Goal: Contribute content: Add original content to the website for others to see

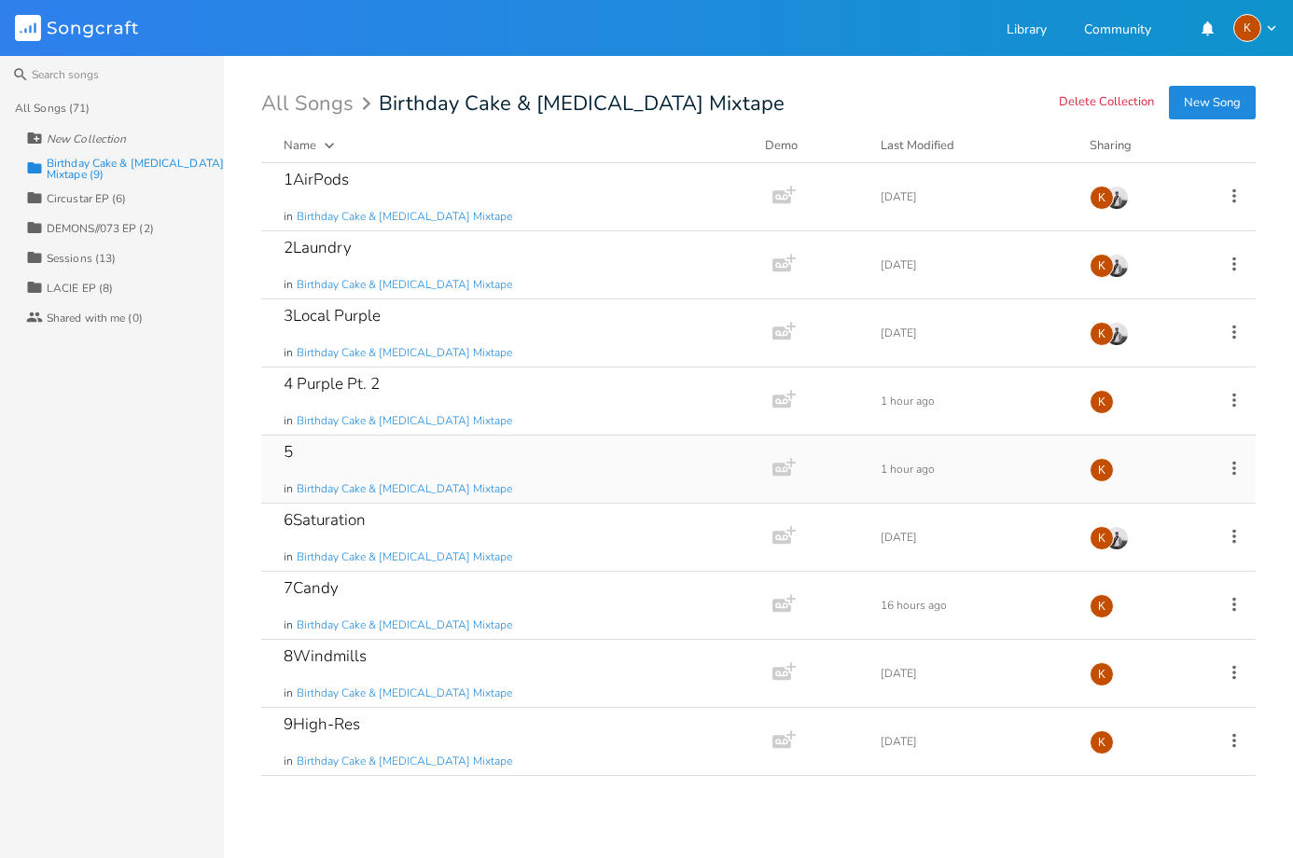
click at [465, 459] on div "5 in Birthday Cake & [MEDICAL_DATA] Mixtape" at bounding box center [513, 469] width 459 height 67
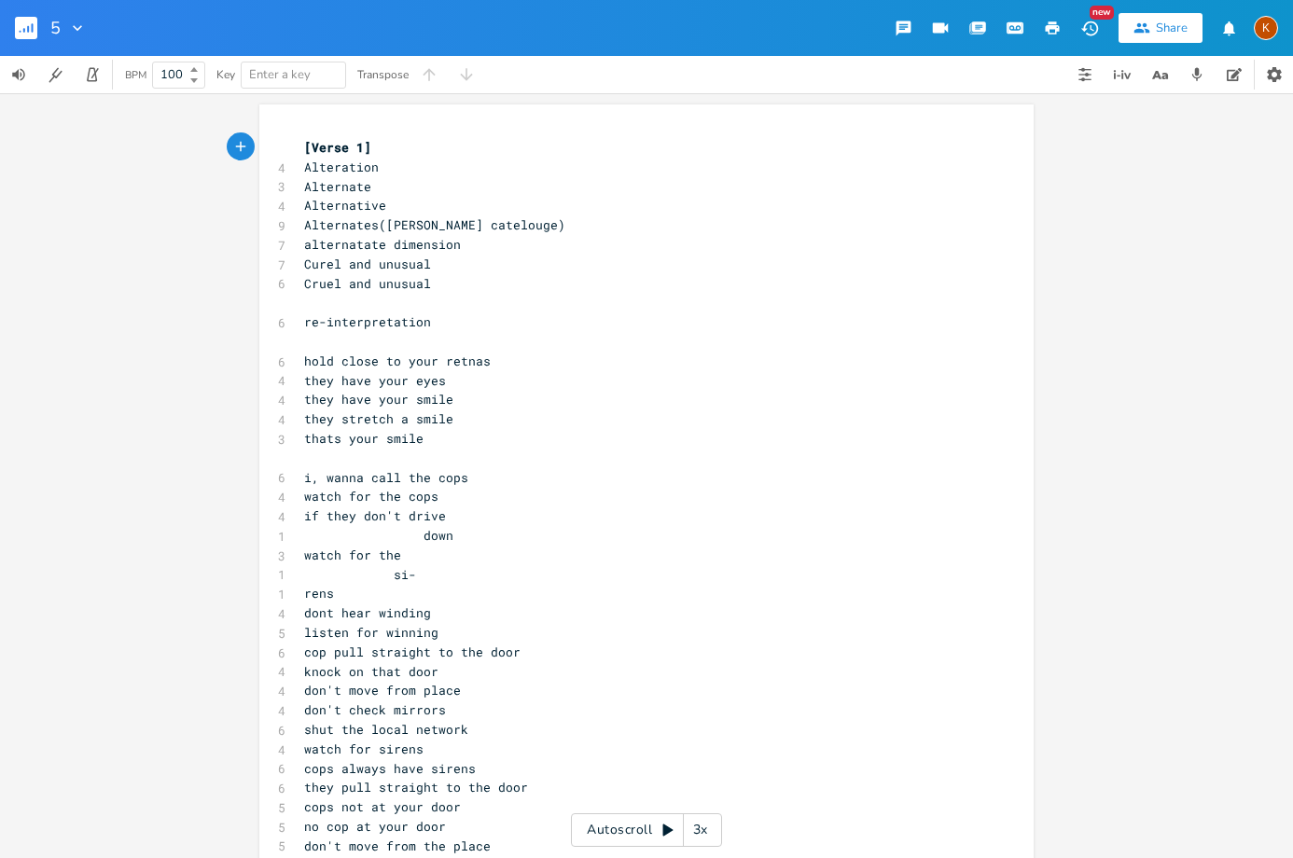
click at [485, 358] on pre "hold close to your retnas" at bounding box center [636, 362] width 673 height 20
click at [481, 339] on pre "​" at bounding box center [636, 342] width 673 height 20
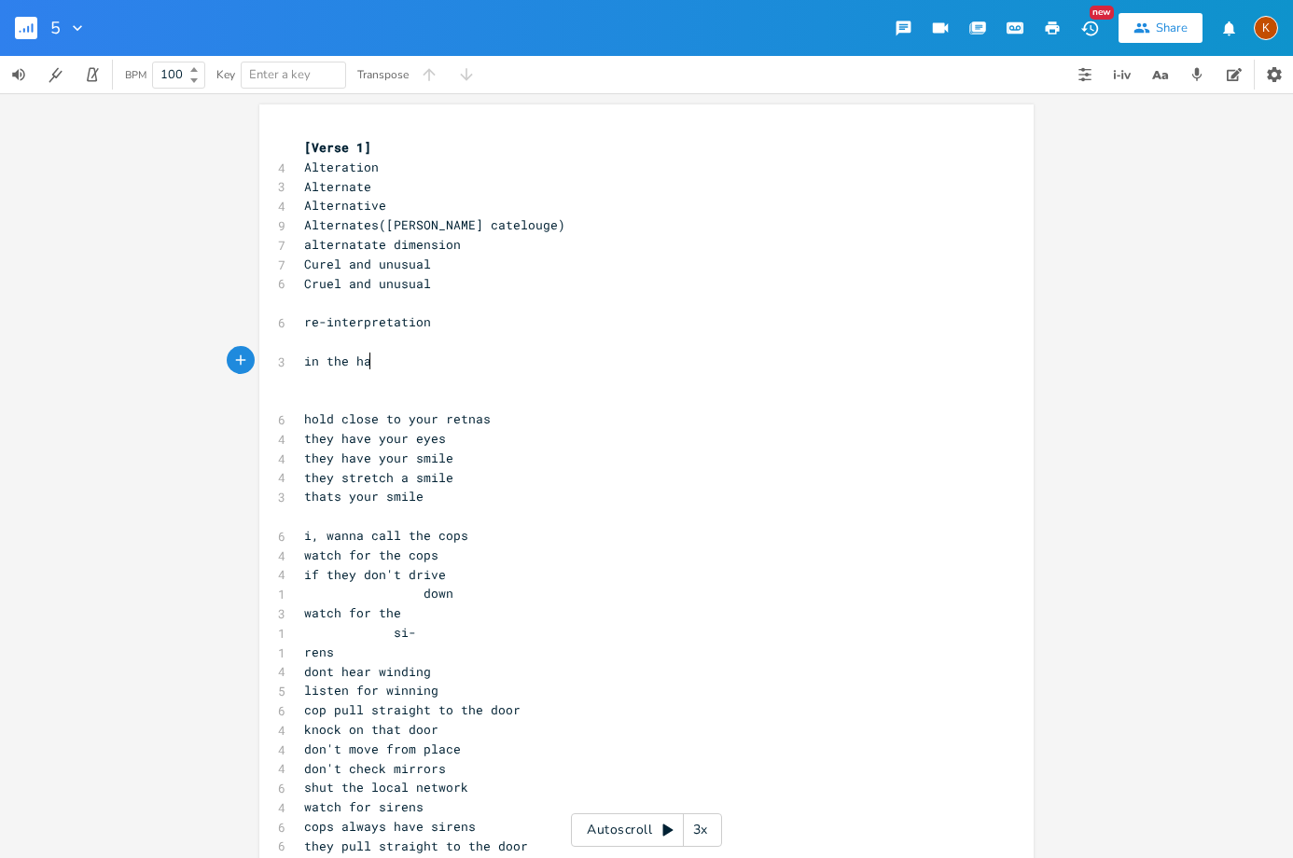
type textarea "in the hall"
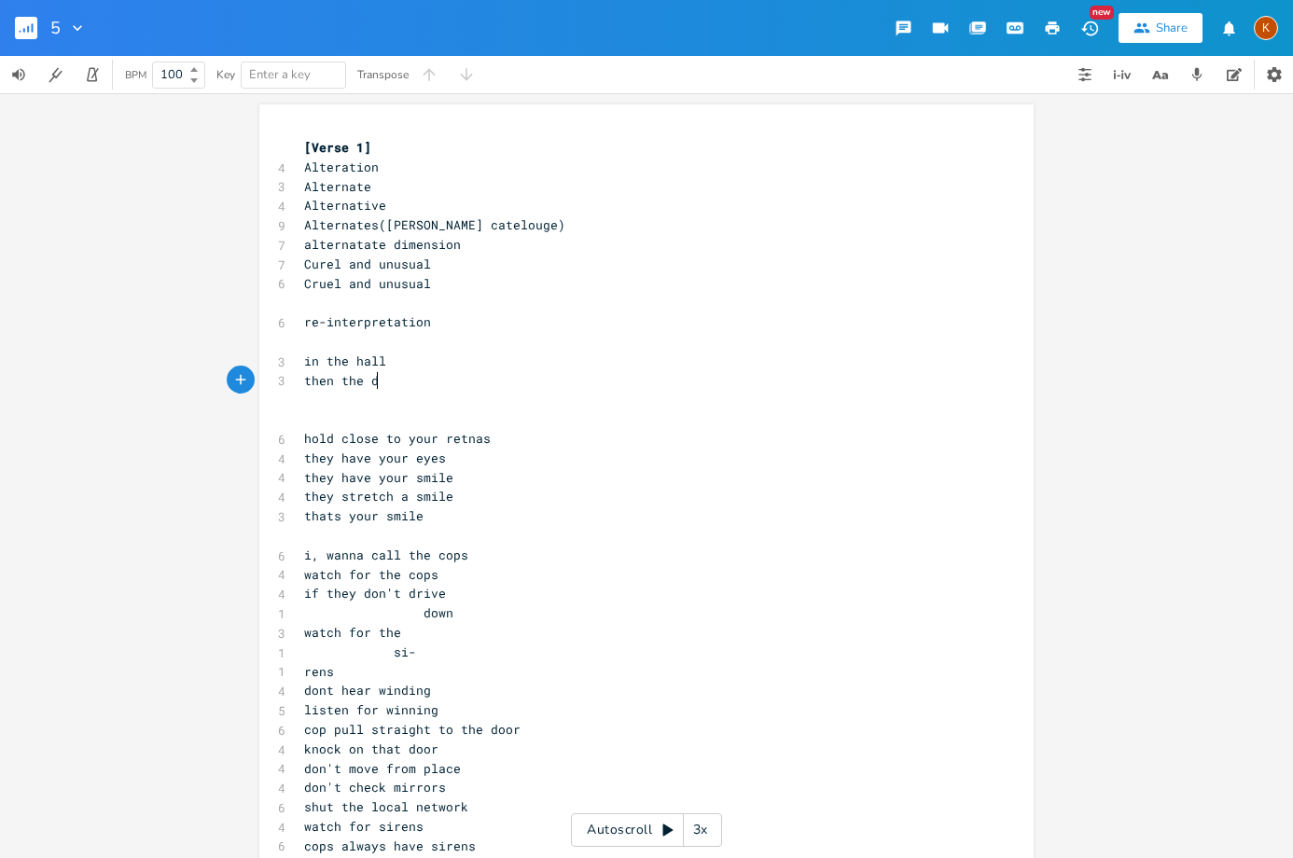
scroll to position [0, 60]
type textarea "then the drawer\"
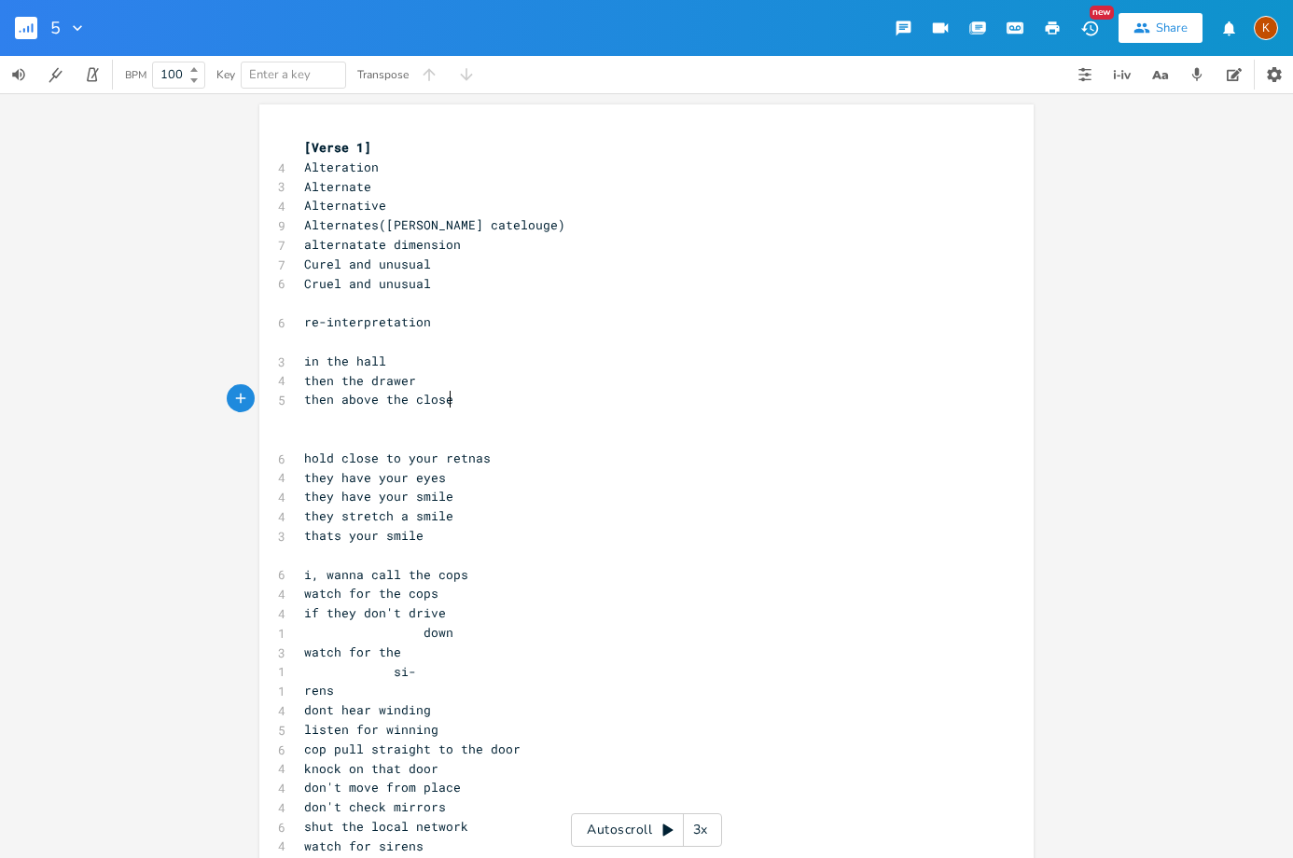
type textarea "then above the closet"
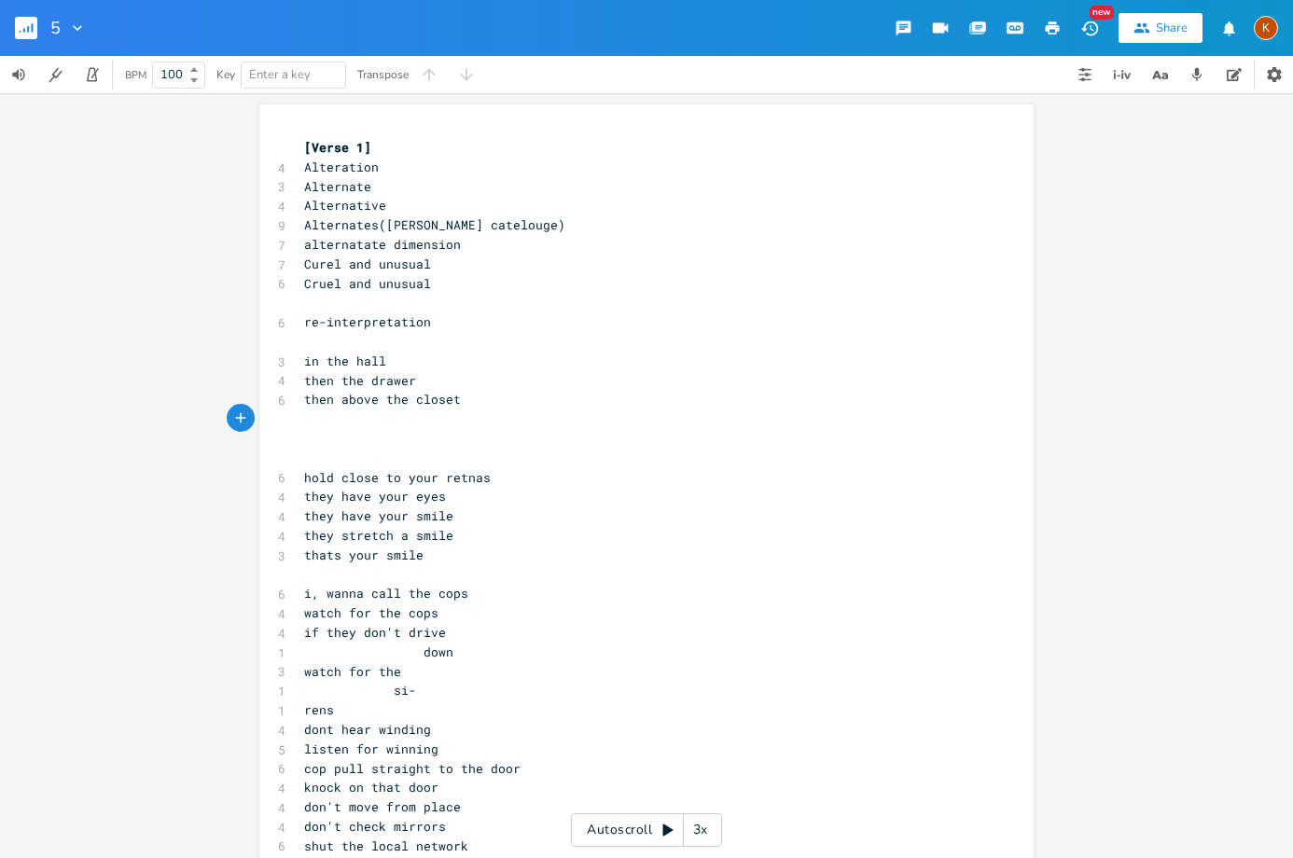
type textarea "u"
type textarea "behyo"
type textarea "y"
type textarea "g"
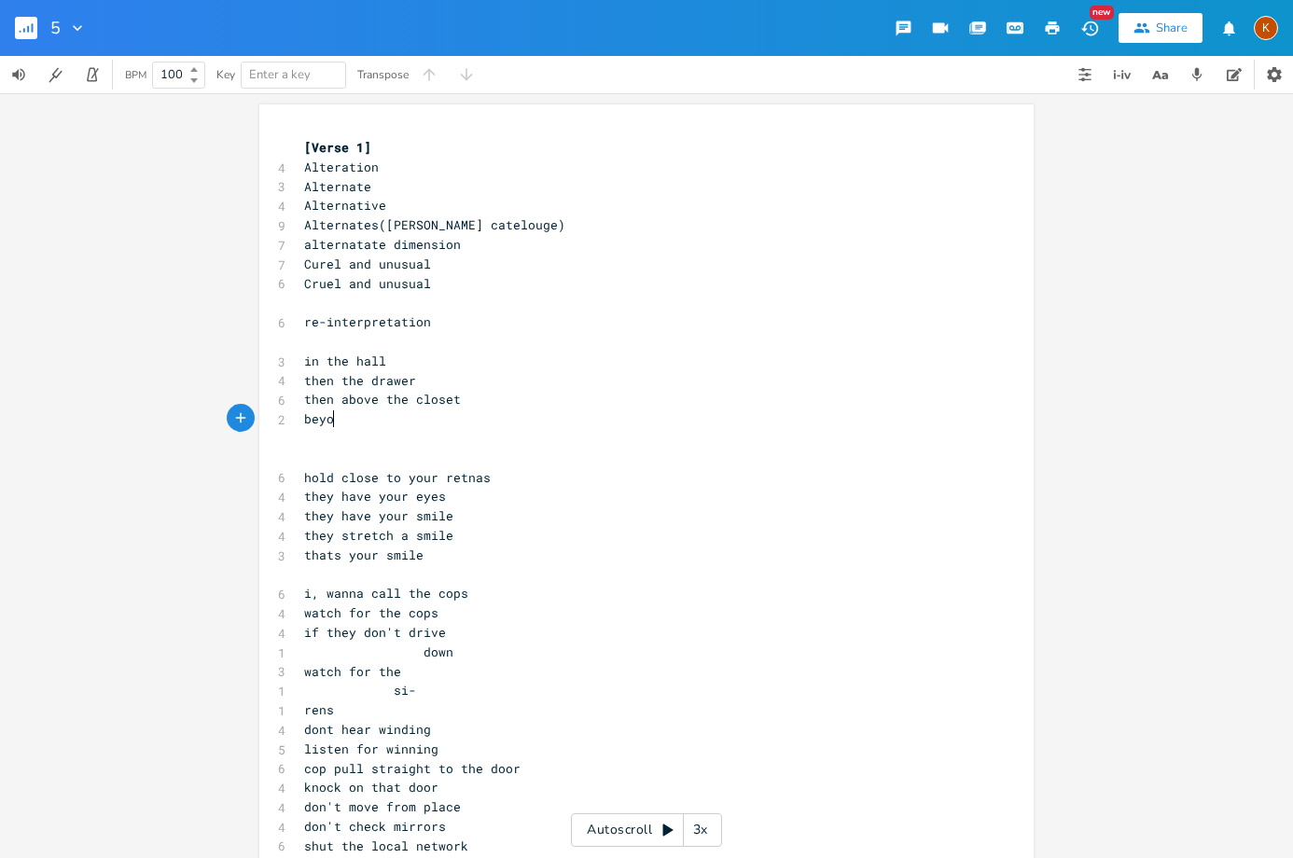
type textarea "yog"
type textarea "d the"
type textarea "nd the best"
type textarea "d"
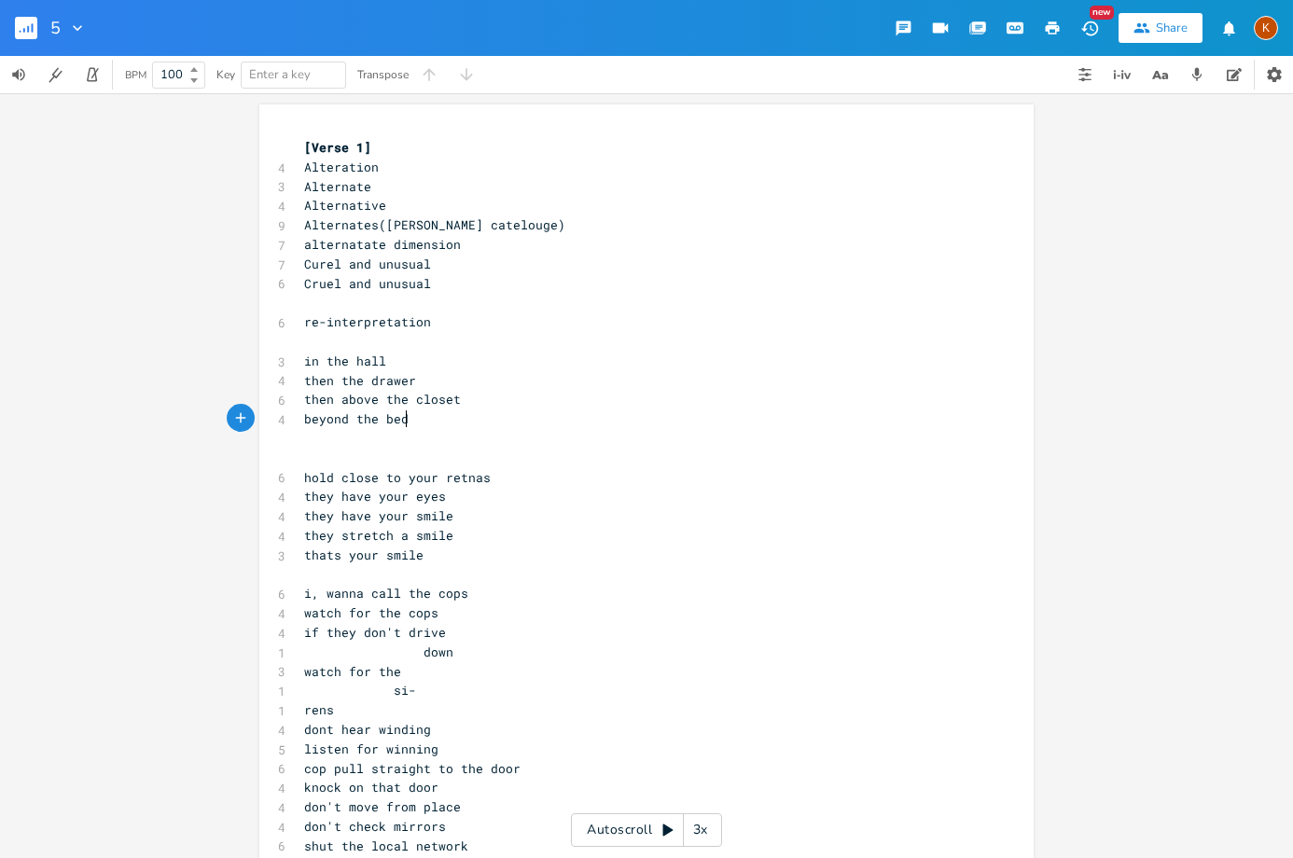
scroll to position [0, 7]
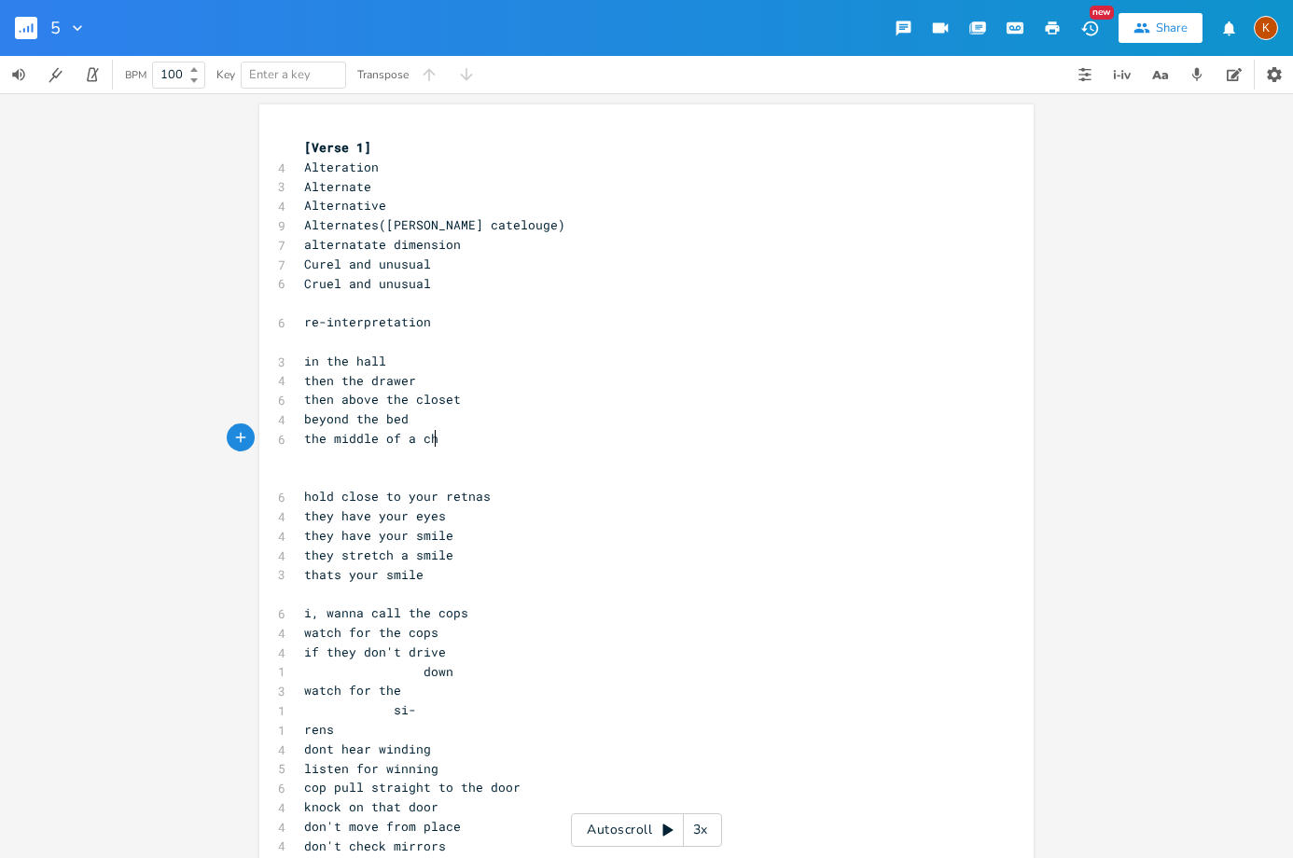
type textarea "the middle of a chair"
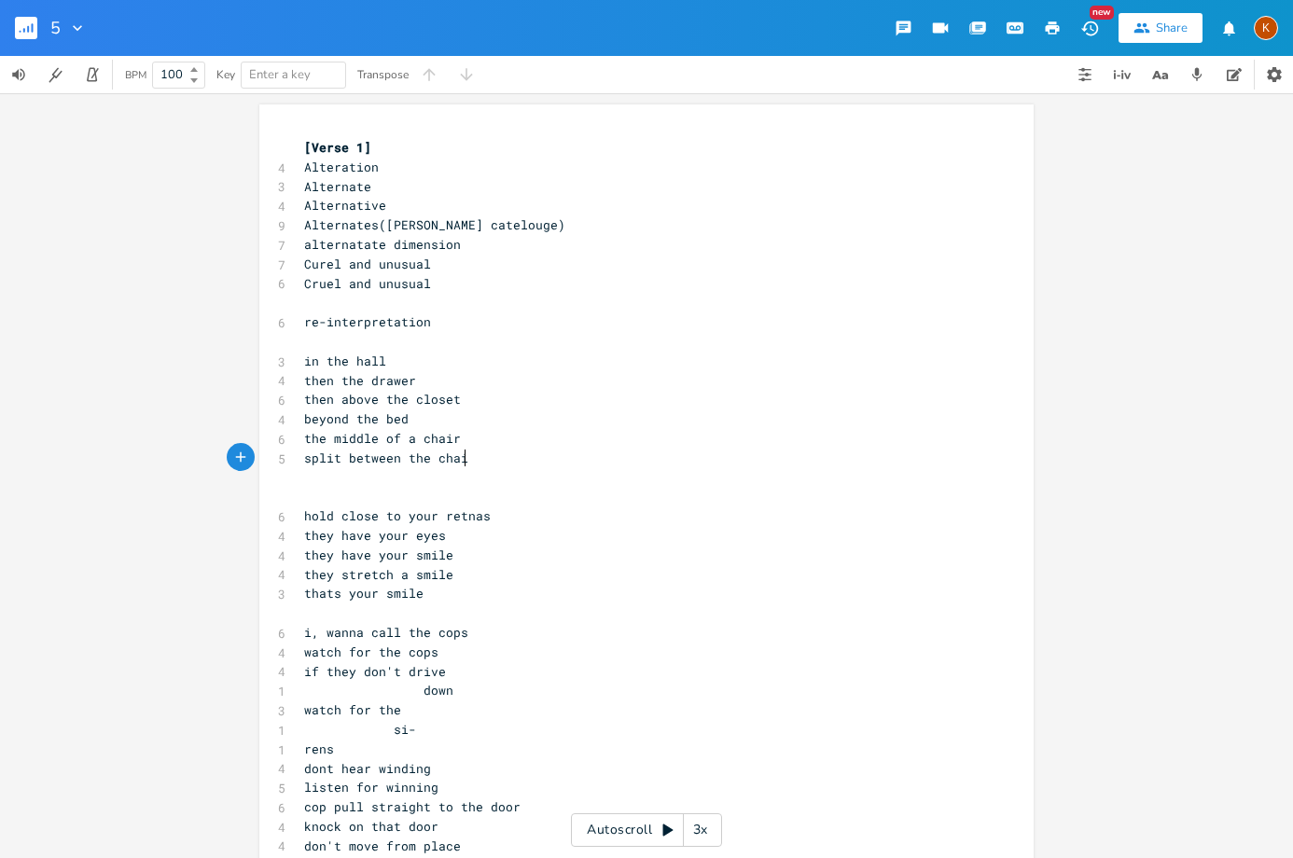
type textarea "split between the chair"
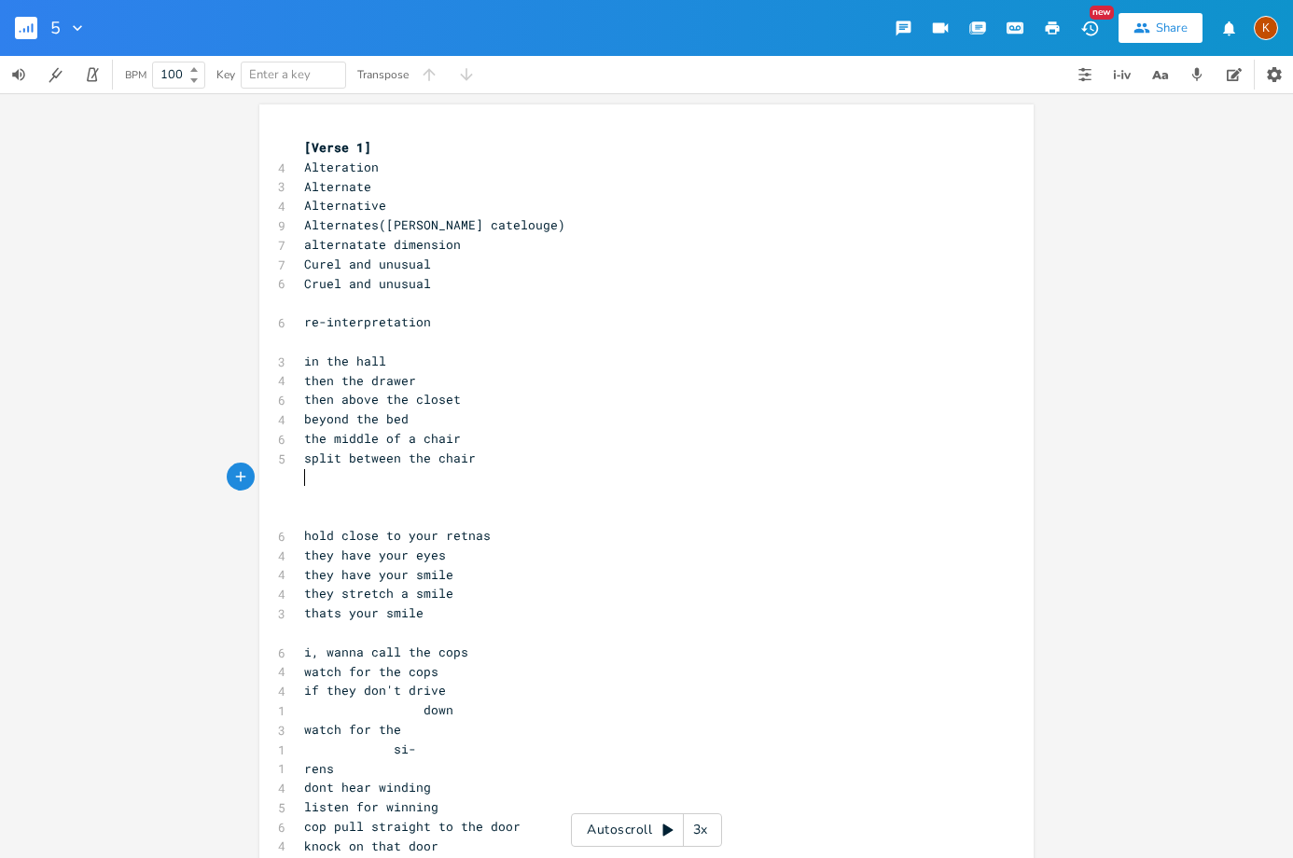
type textarea "9"
type textarea "[describe things ar"
type textarea "that are "thre"
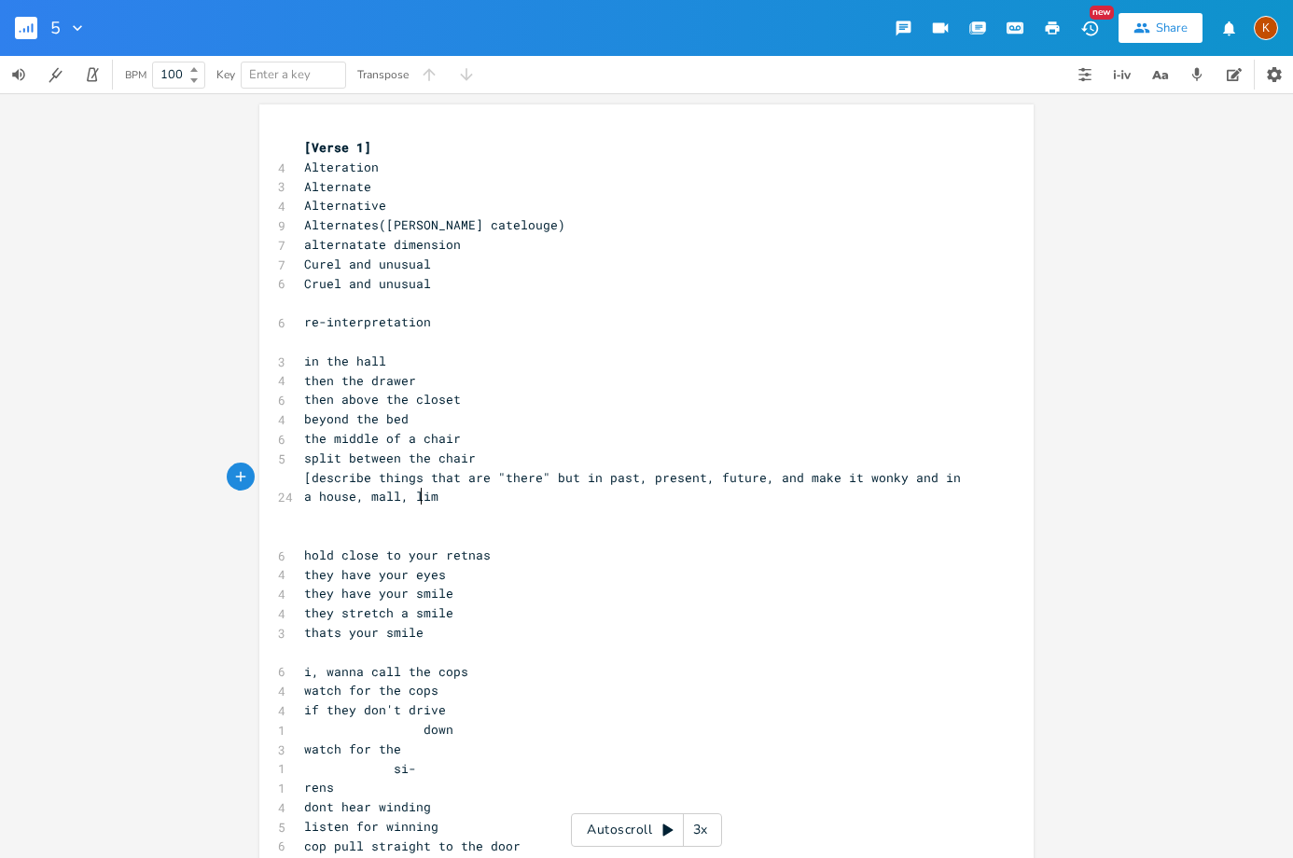
type textarea "ere" but in past, present, future, and make it wonky and in a house, mall, limn"
type textarea "inalf"
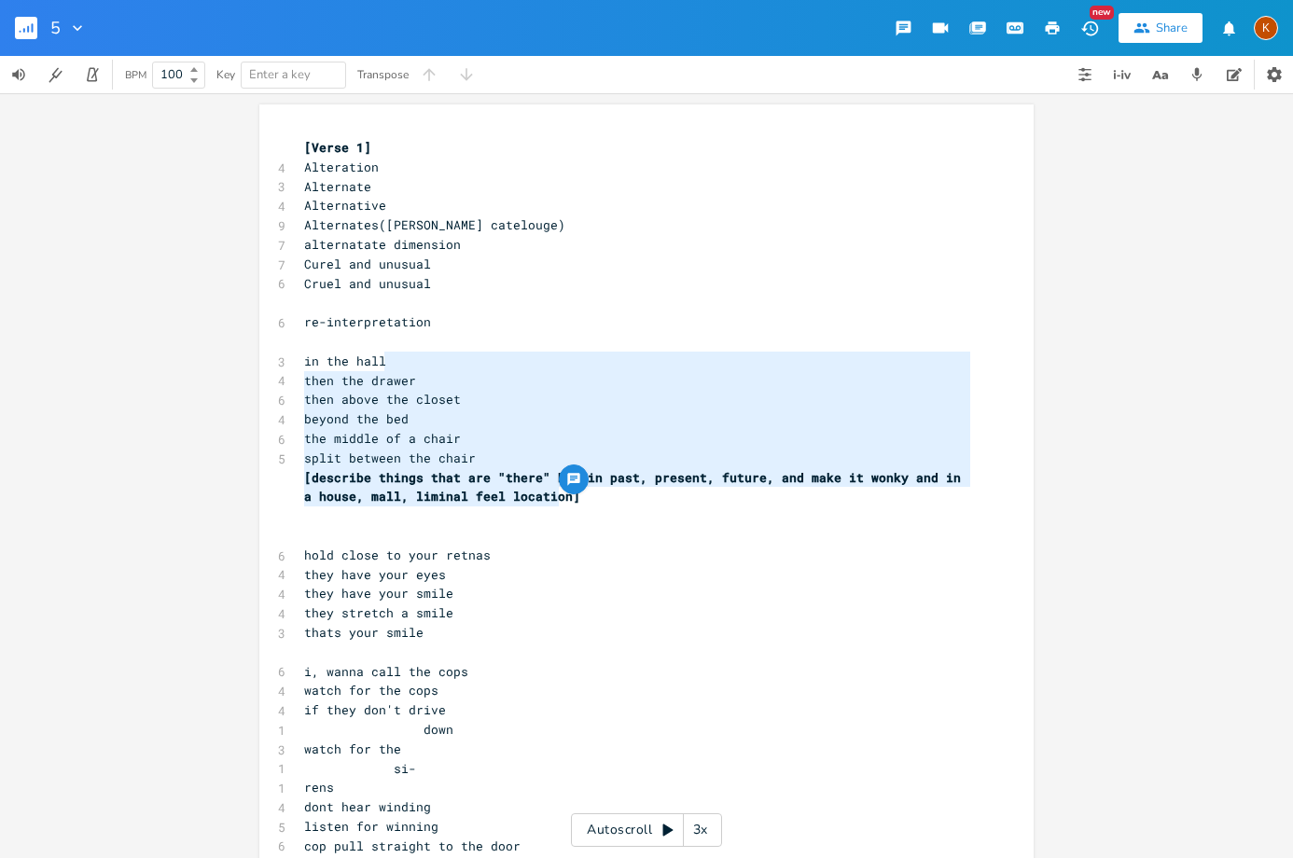
type textarea "in the hall then the drawer then above the closet beyond the bed the middle of …"
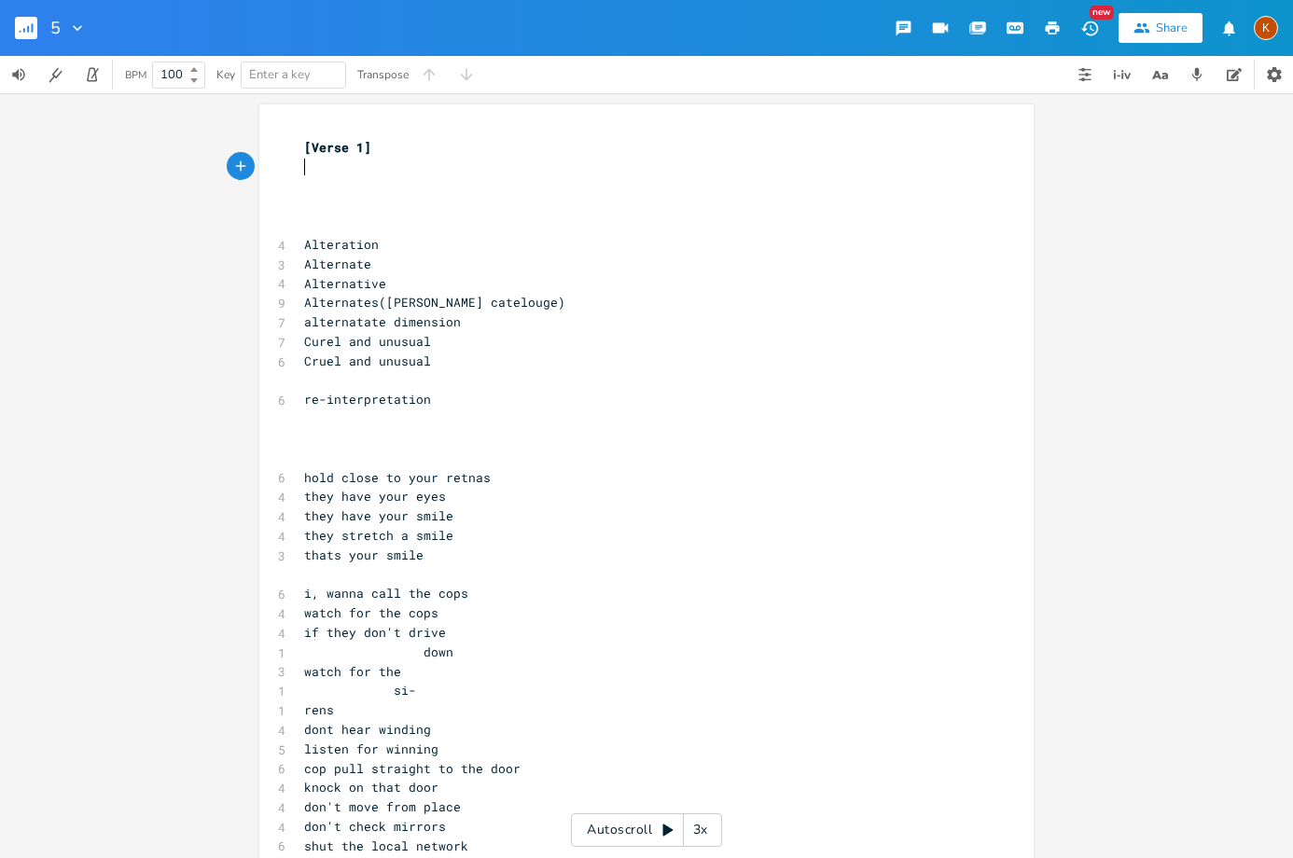
paste textarea "/"
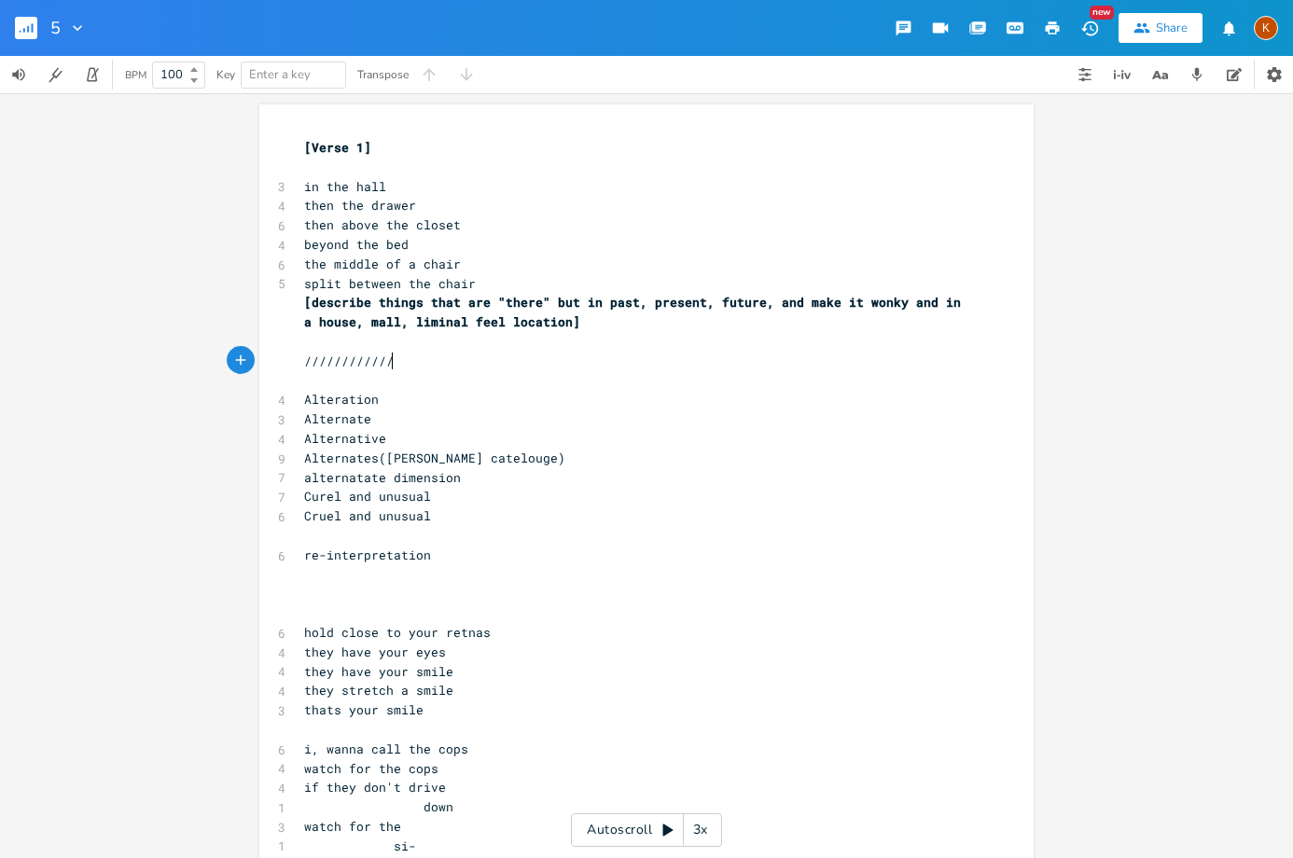
type textarea "///////////////////"
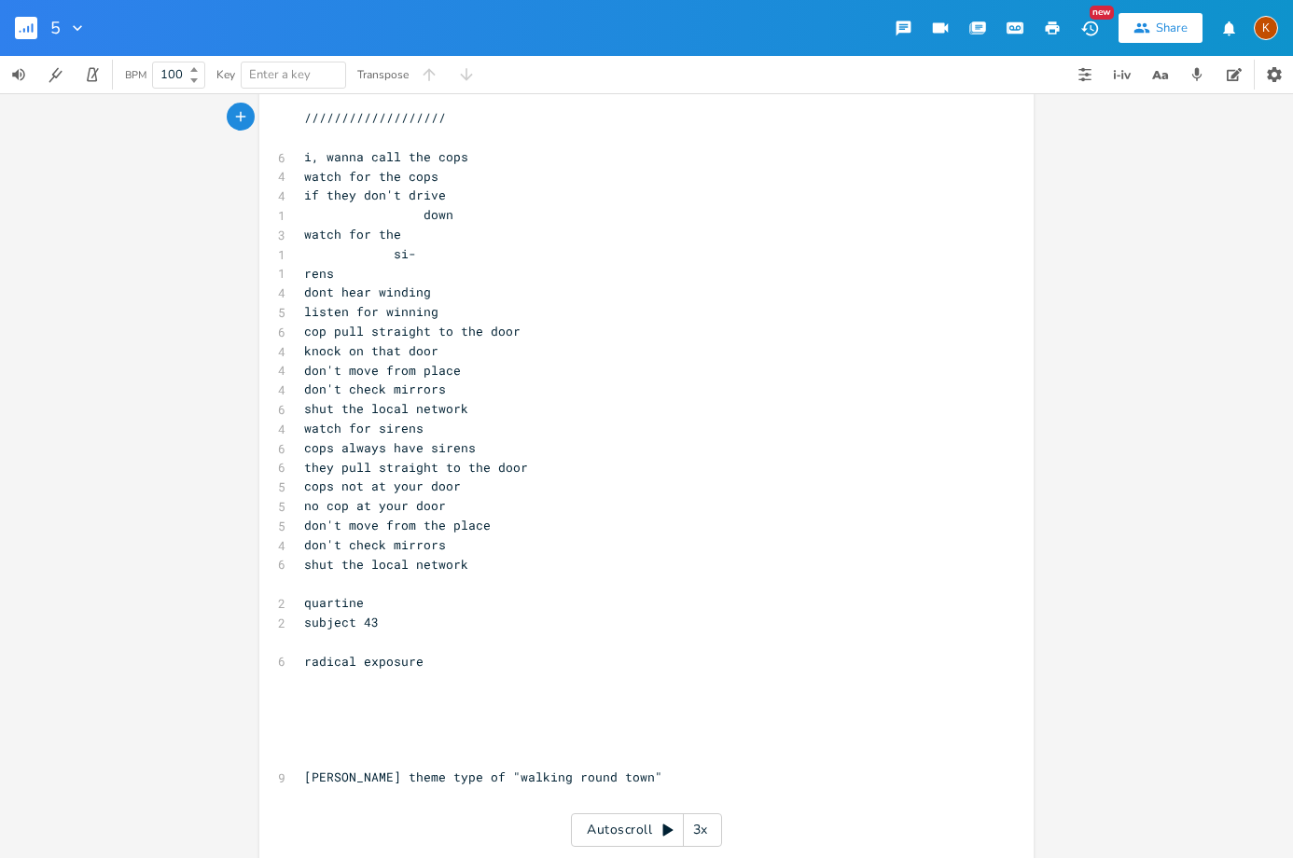
scroll to position [733, 0]
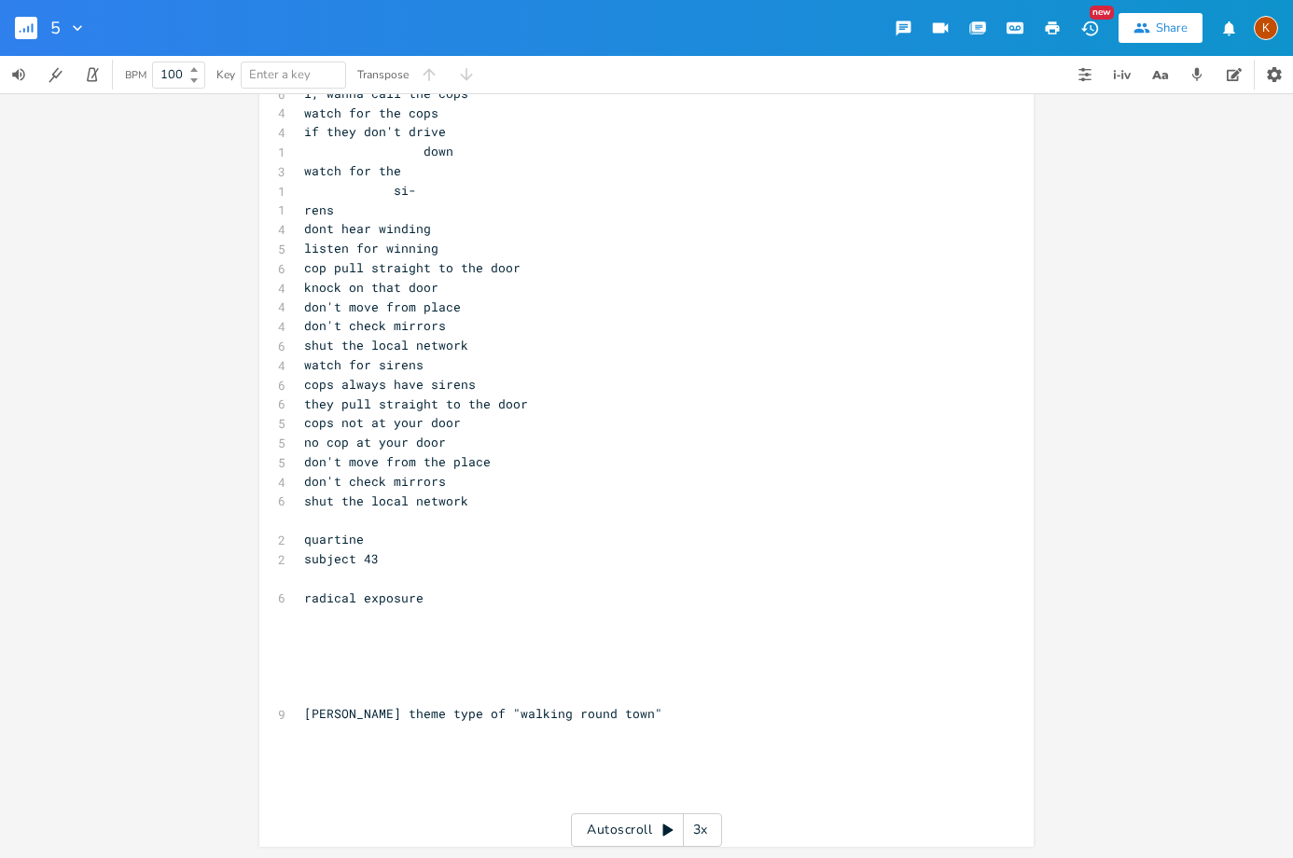
click at [312, 519] on pre "​" at bounding box center [636, 520] width 673 height 20
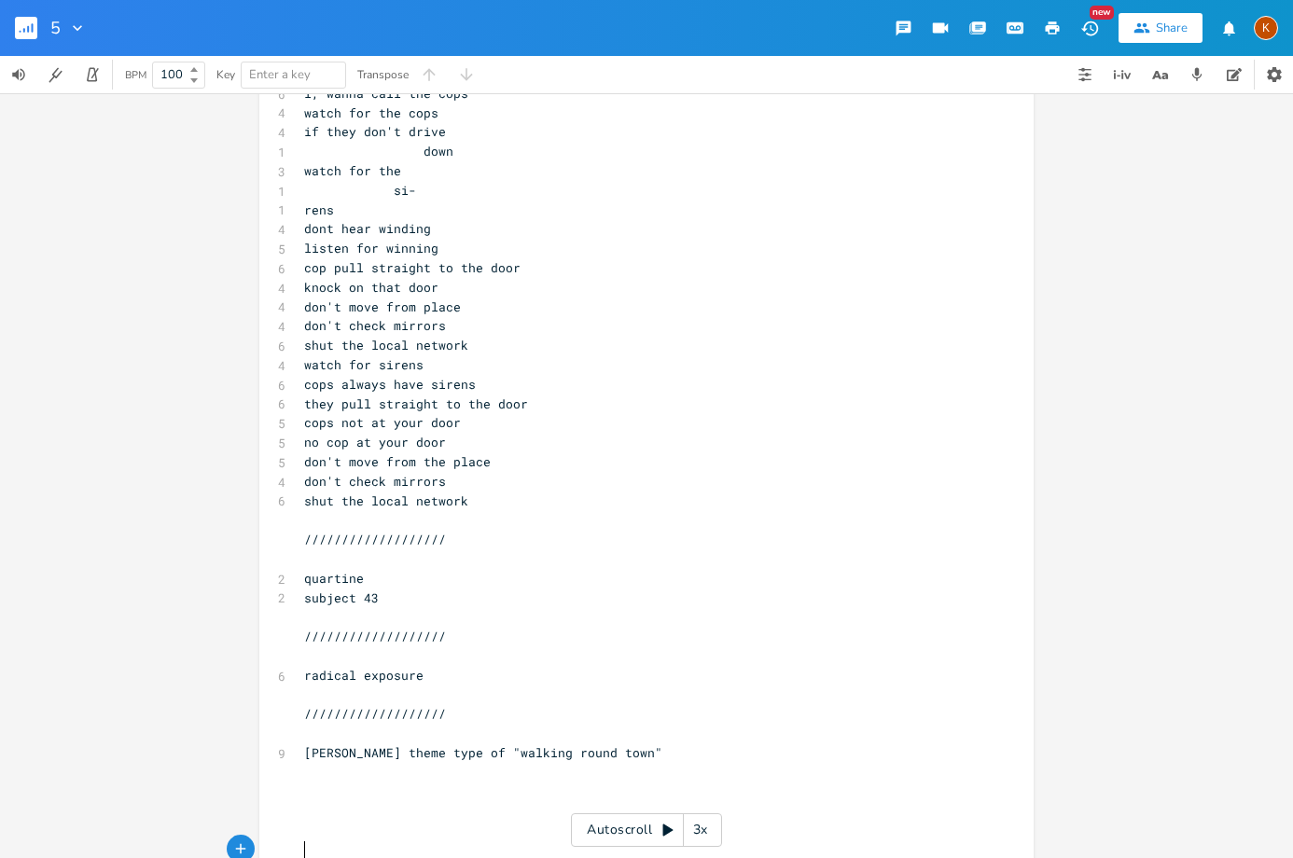
scroll to position [761, 0]
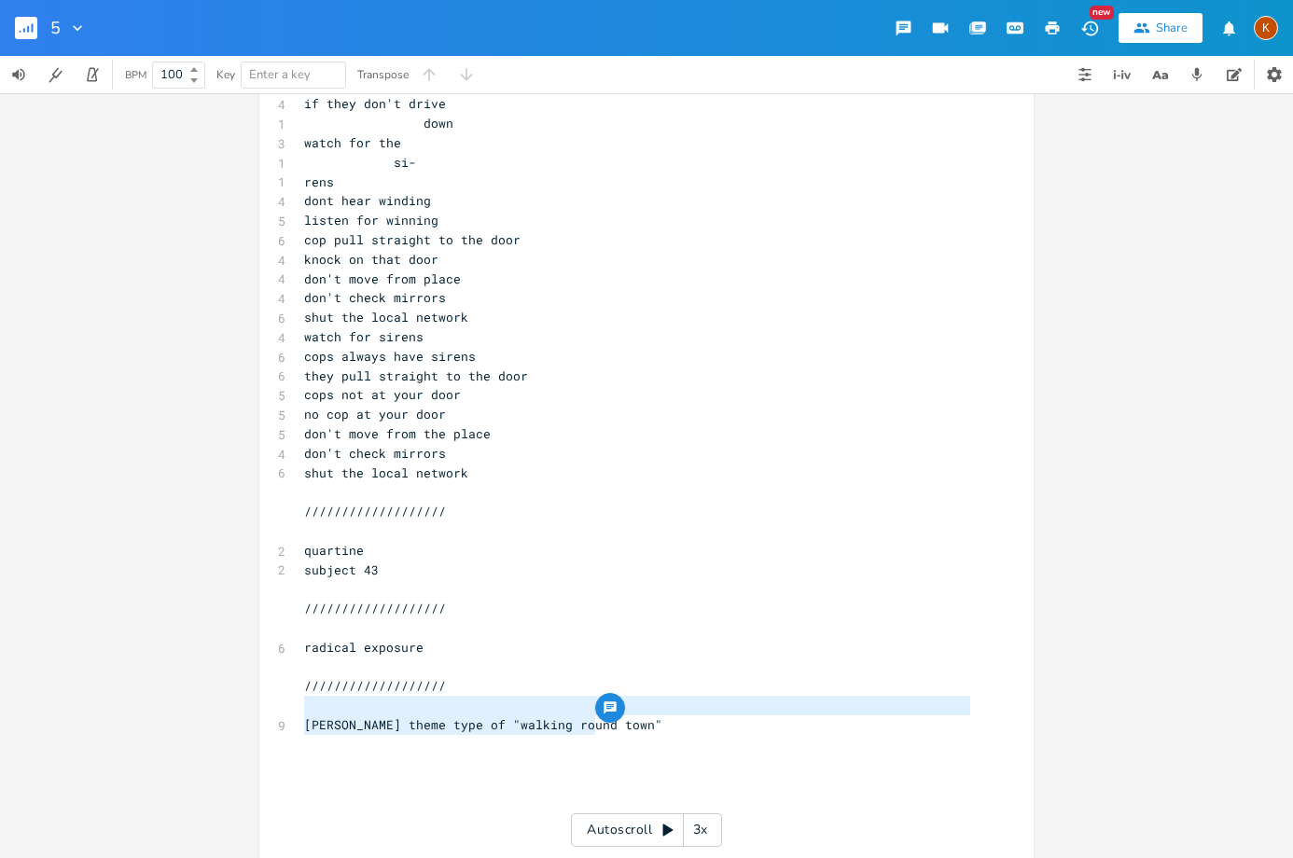
type textarea "[PERSON_NAME] theme type of "walking round town""
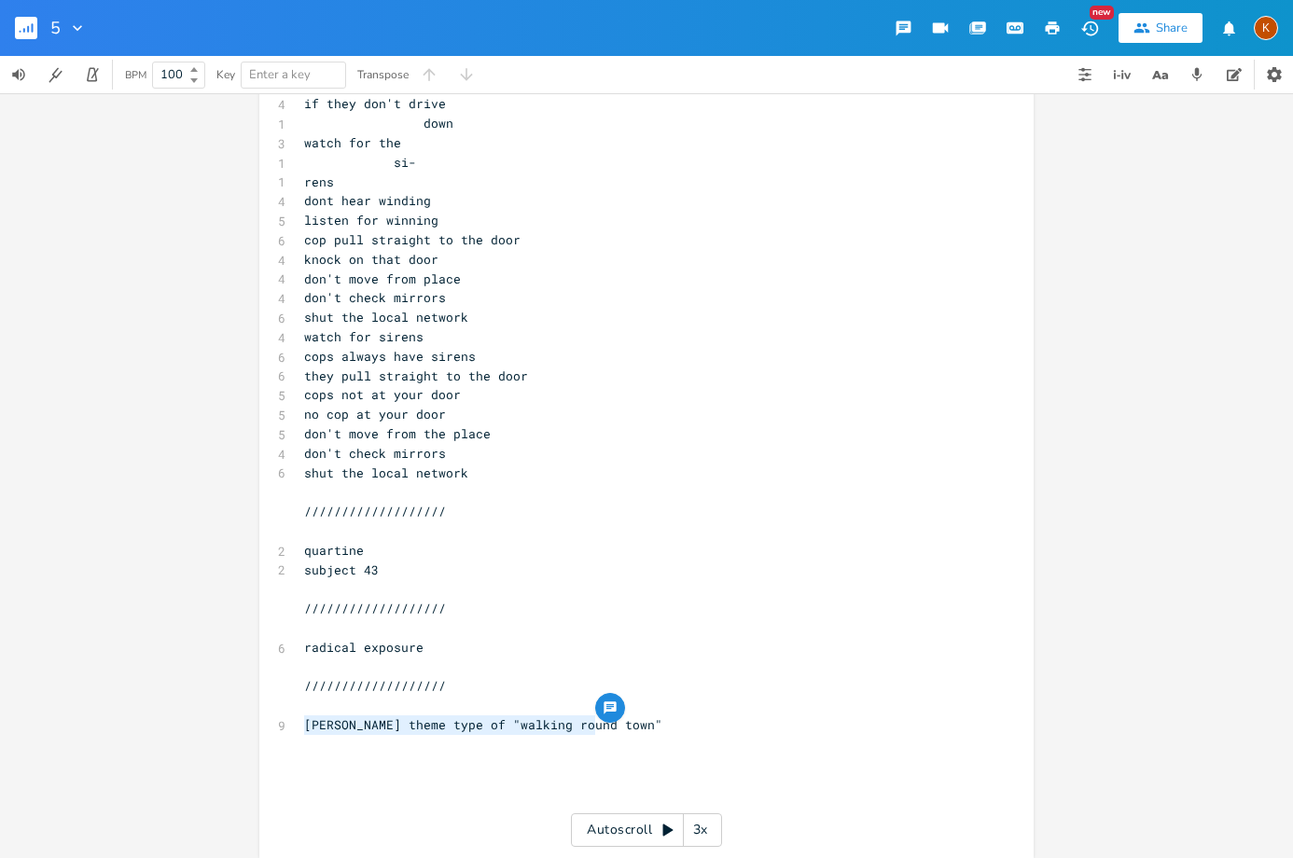
drag, startPoint x: 649, startPoint y: 727, endPoint x: 285, endPoint y: 723, distance: 363.7
click at [285, 723] on div "[PERSON_NAME] theme type of "walking round town" x [Verse 1] ​ 3 in the hall 4 …" at bounding box center [646, 100] width 774 height 1515
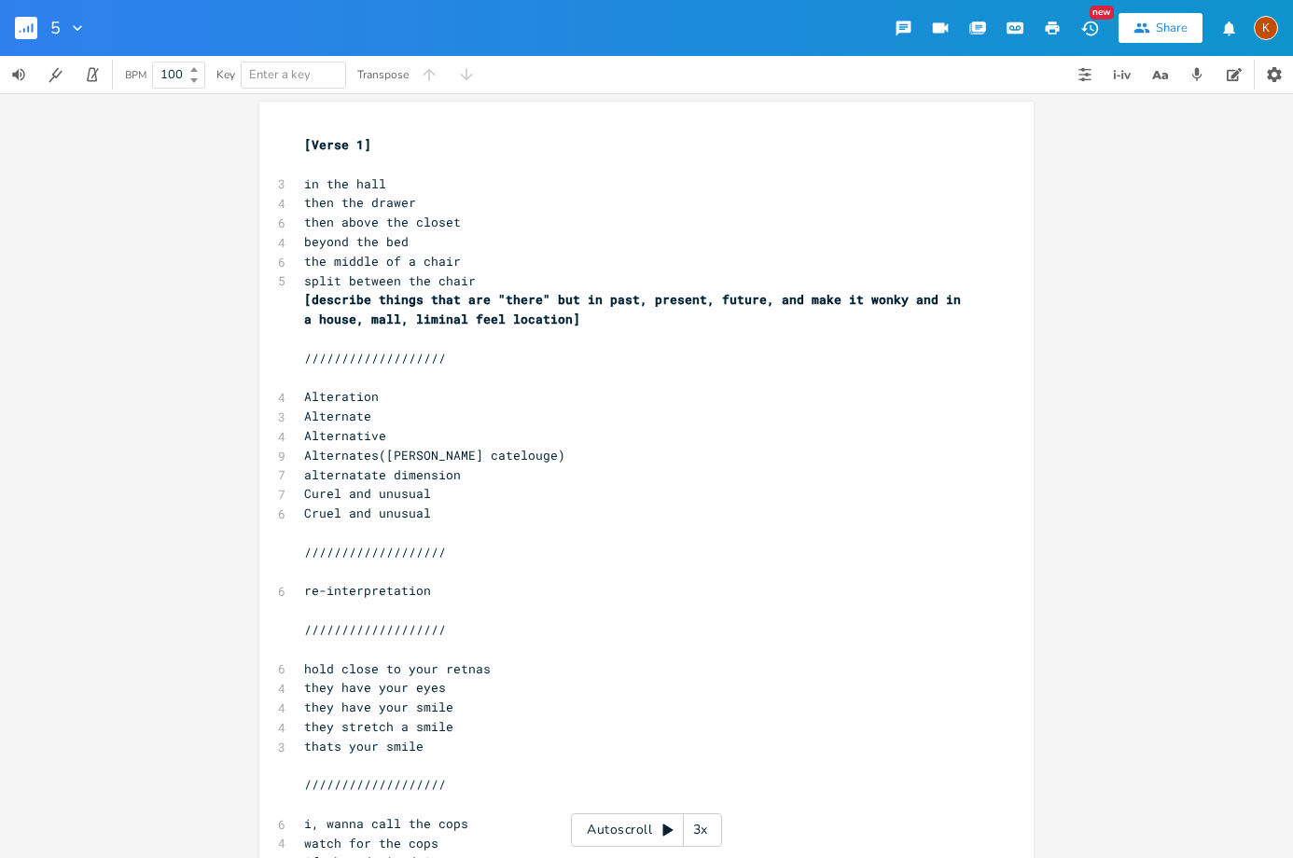
scroll to position [0, 0]
click at [290, 182] on div "x [Verse 1] ​ 3 in the hall 4 then the drawer 6 then above the closet 4 beyond …" at bounding box center [646, 861] width 774 height 1515
click at [300, 182] on pre "in the hall" at bounding box center [636, 187] width 673 height 20
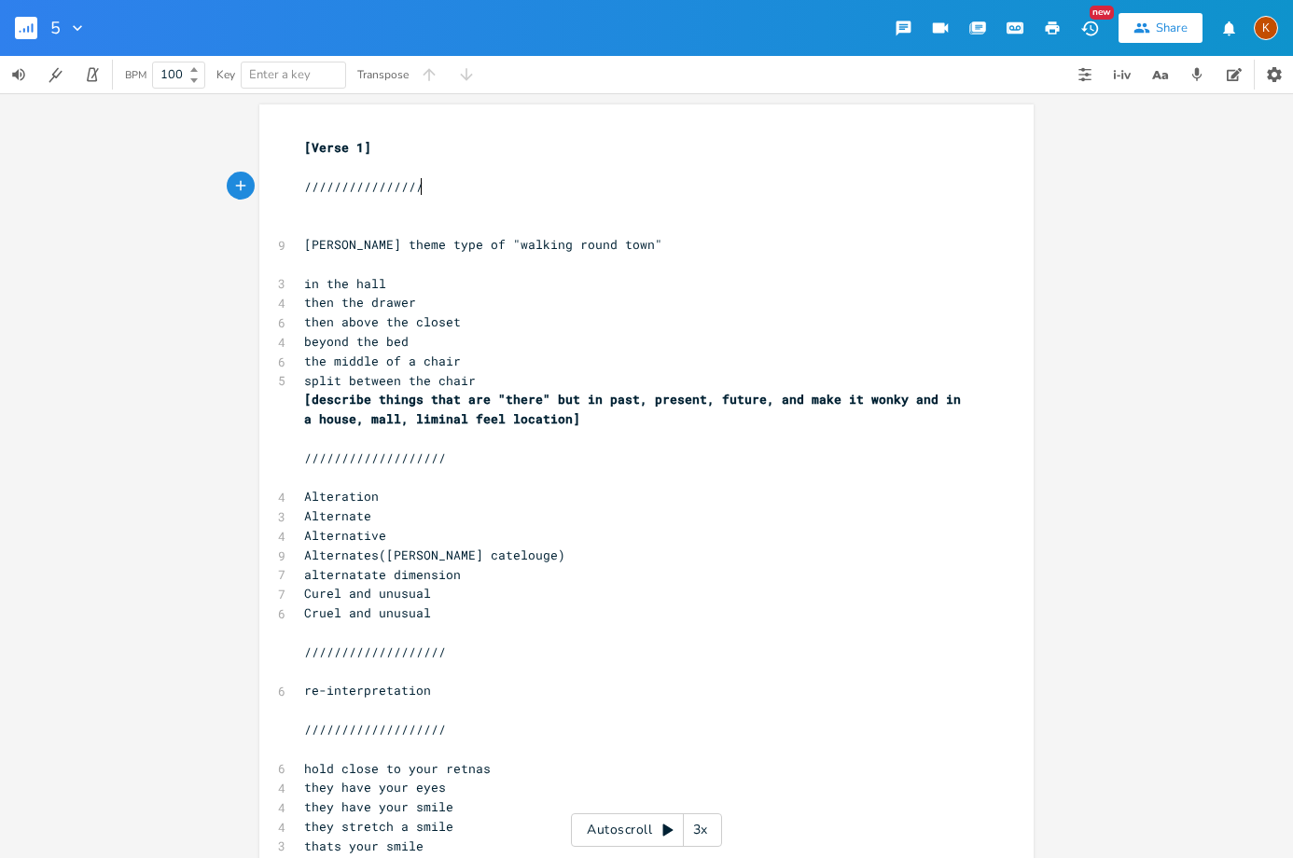
scroll to position [0, 65]
type textarea "//////////////////////"
click at [16, 42] on button "button" at bounding box center [33, 28] width 37 height 45
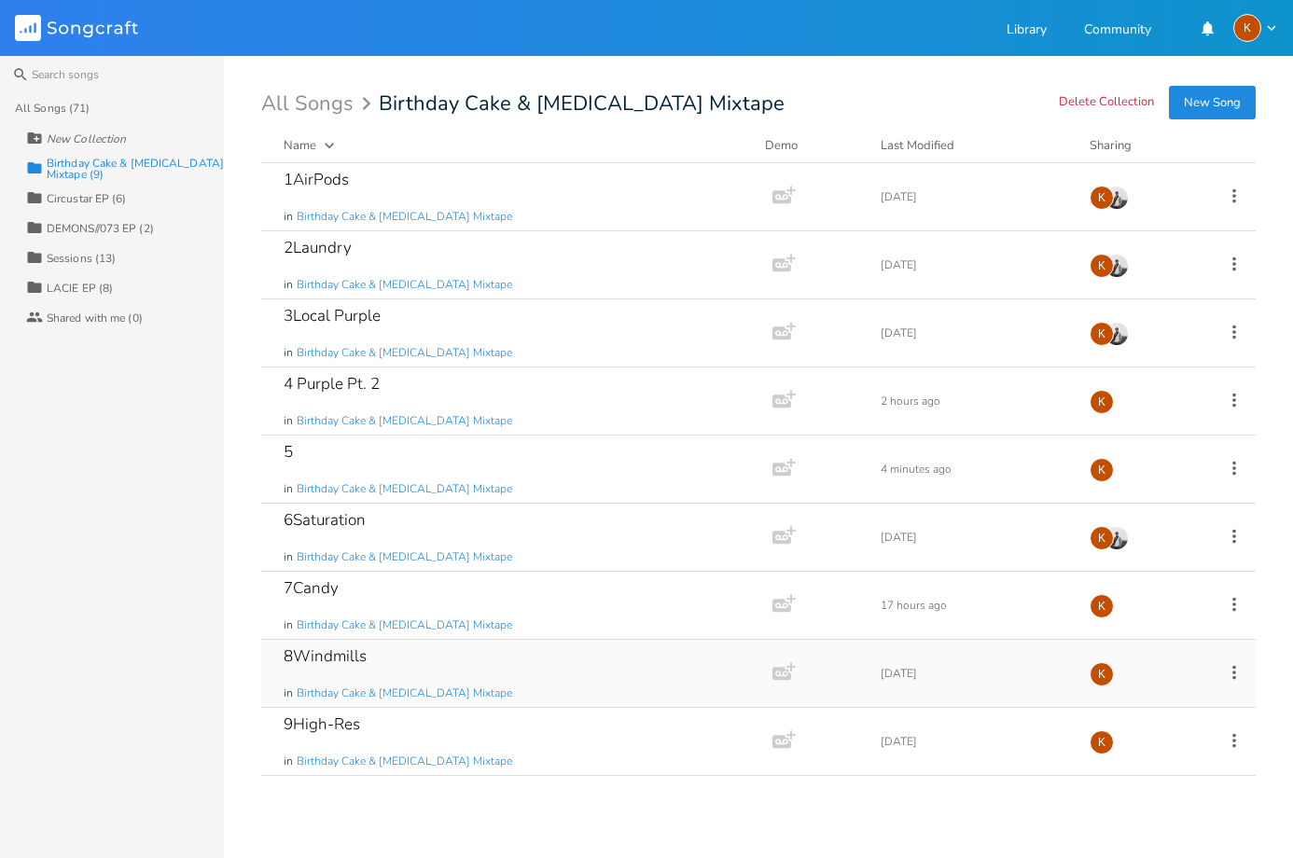
click at [1233, 671] on icon at bounding box center [1234, 672] width 4 height 14
click at [1148, 499] on span "Edit Rename" at bounding box center [1120, 494] width 59 height 13
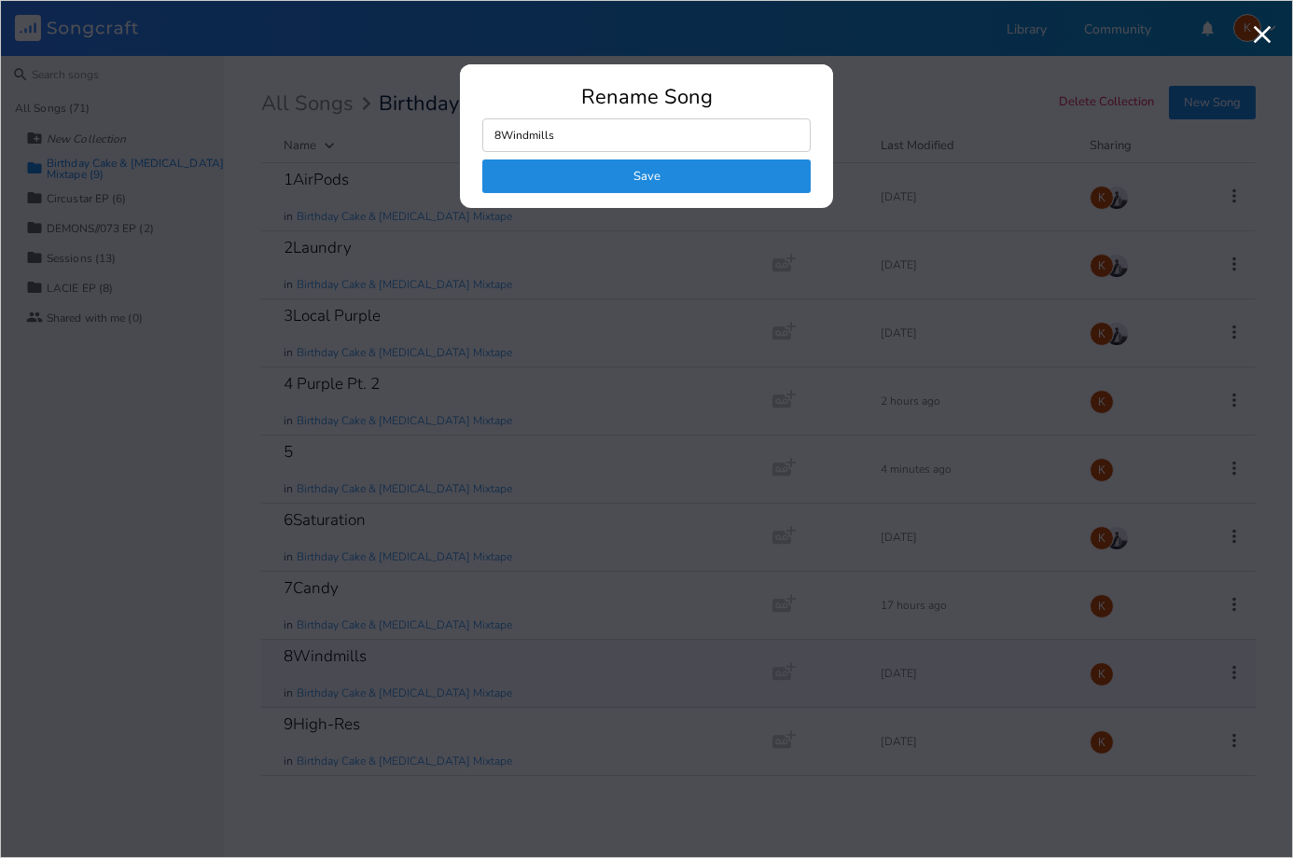
click at [581, 145] on input "8Windmills" at bounding box center [646, 135] width 328 height 34
type input "8Windmill/Pool Float"
click button "Save" at bounding box center [646, 176] width 328 height 34
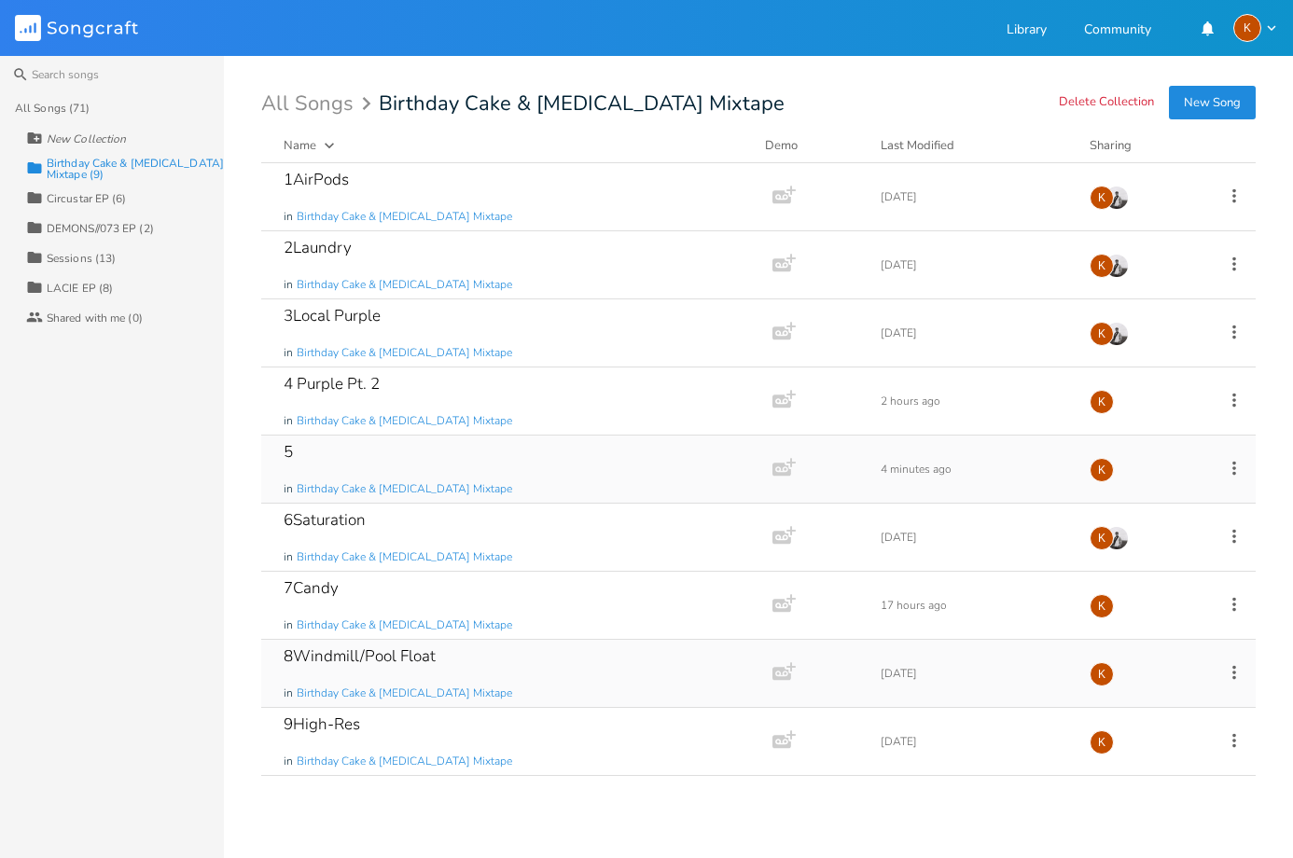
click at [1226, 469] on icon at bounding box center [1234, 468] width 21 height 21
click at [1181, 486] on li "Edit Rename" at bounding box center [1158, 497] width 149 height 32
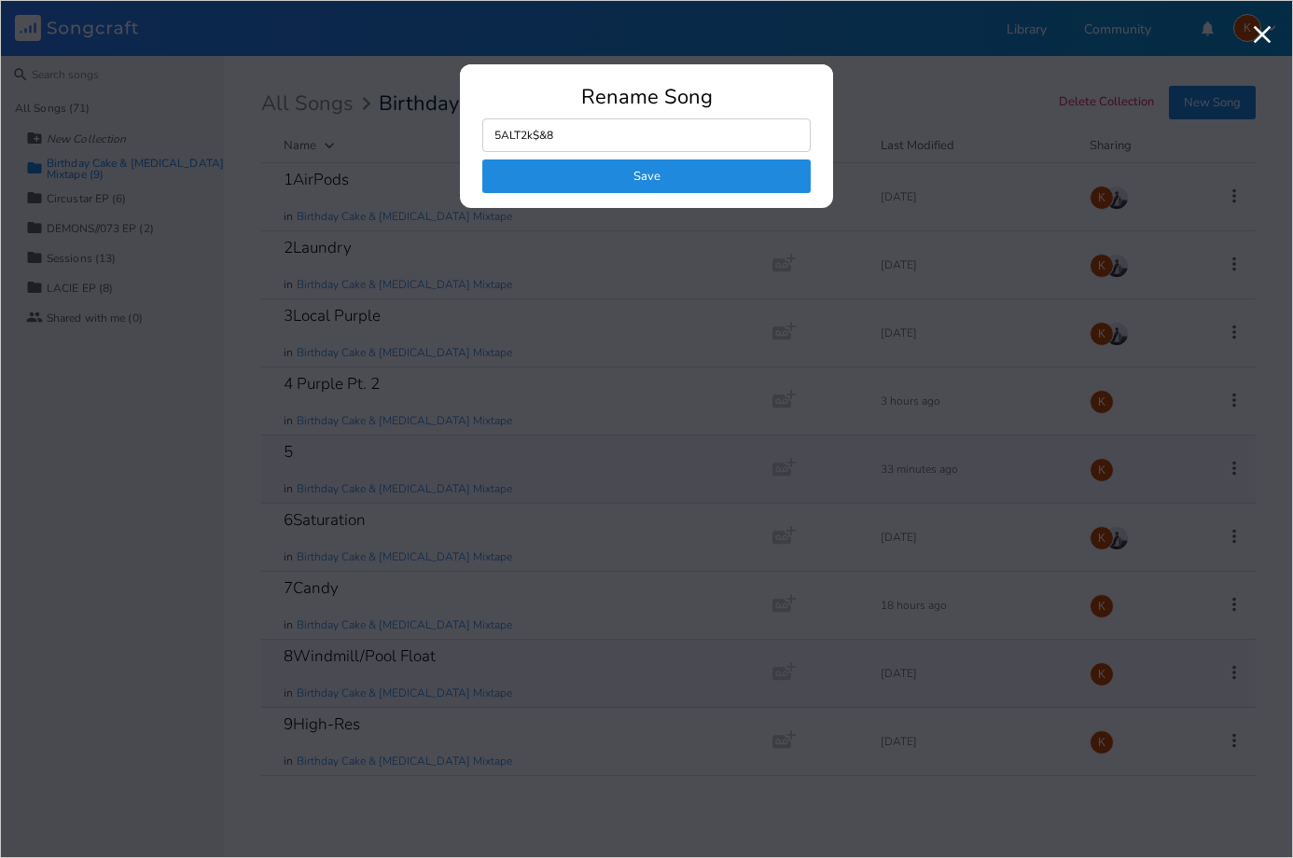
type input "5ALT2k$&8#"
click button "Save" at bounding box center [646, 176] width 328 height 34
